Goal: Information Seeking & Learning: Learn about a topic

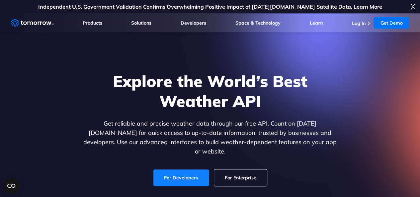
click at [194, 169] on link "For Developers" at bounding box center [181, 177] width 55 height 17
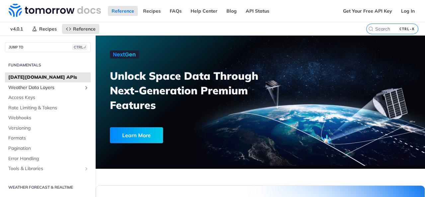
click at [64, 85] on span "Weather Data Layers" at bounding box center [45, 87] width 74 height 7
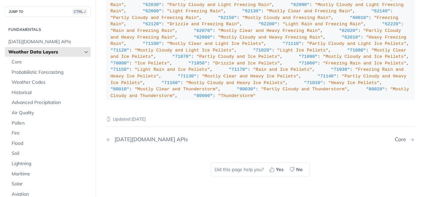
scroll to position [897, 0]
